Goal: Information Seeking & Learning: Learn about a topic

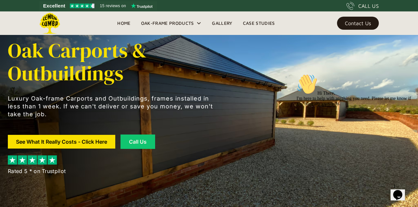
click at [175, 27] on div "Oak-Frame Products" at bounding box center [171, 22] width 71 height 23
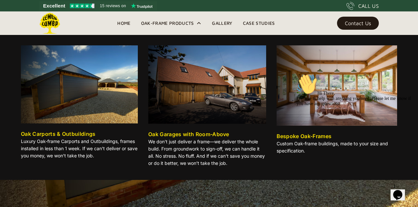
click at [112, 108] on img at bounding box center [79, 84] width 117 height 78
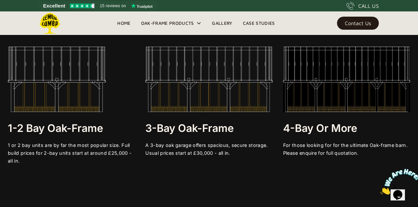
scroll to position [1188, 0]
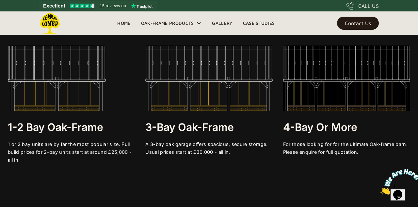
click at [216, 128] on h3 "3-bay Oak-frame" at bounding box center [208, 127] width 127 height 13
